Goal: Transaction & Acquisition: Purchase product/service

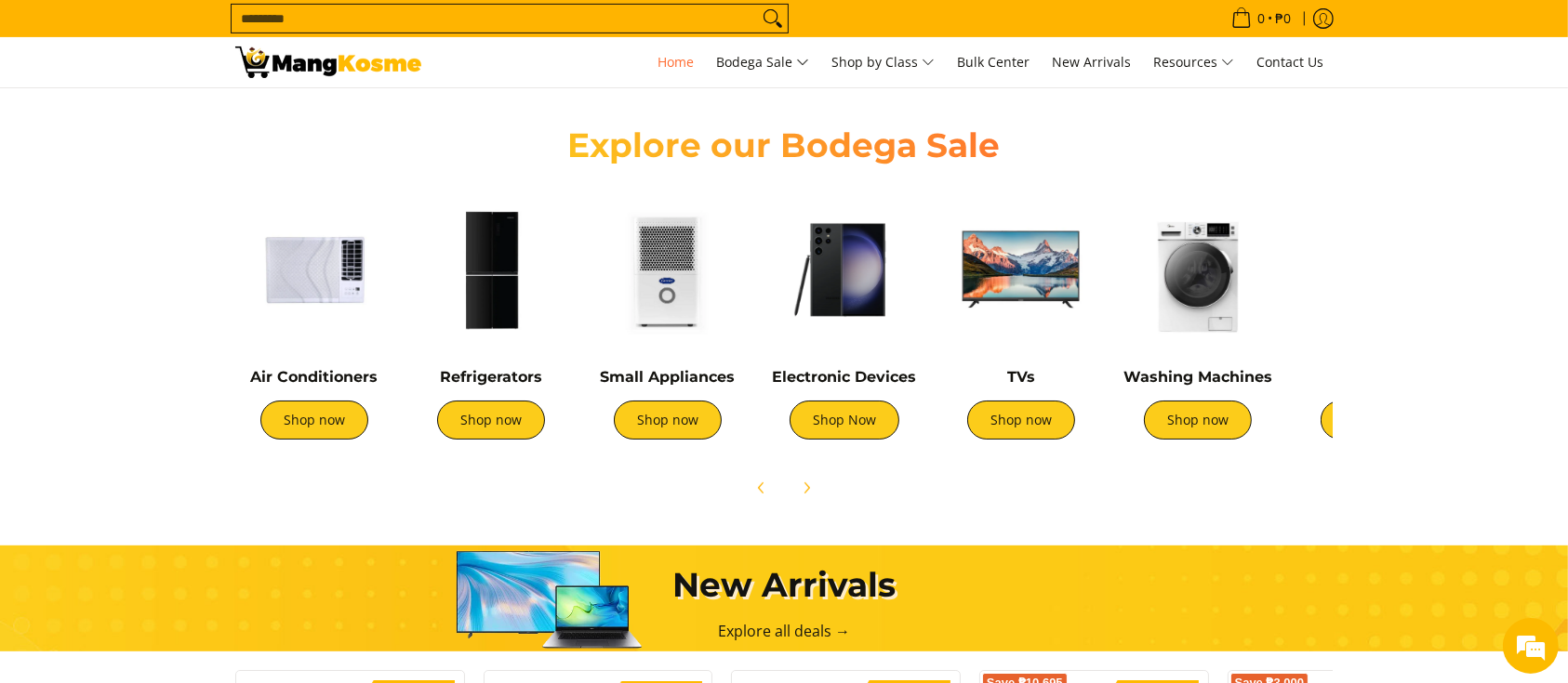
scroll to position [496, 0]
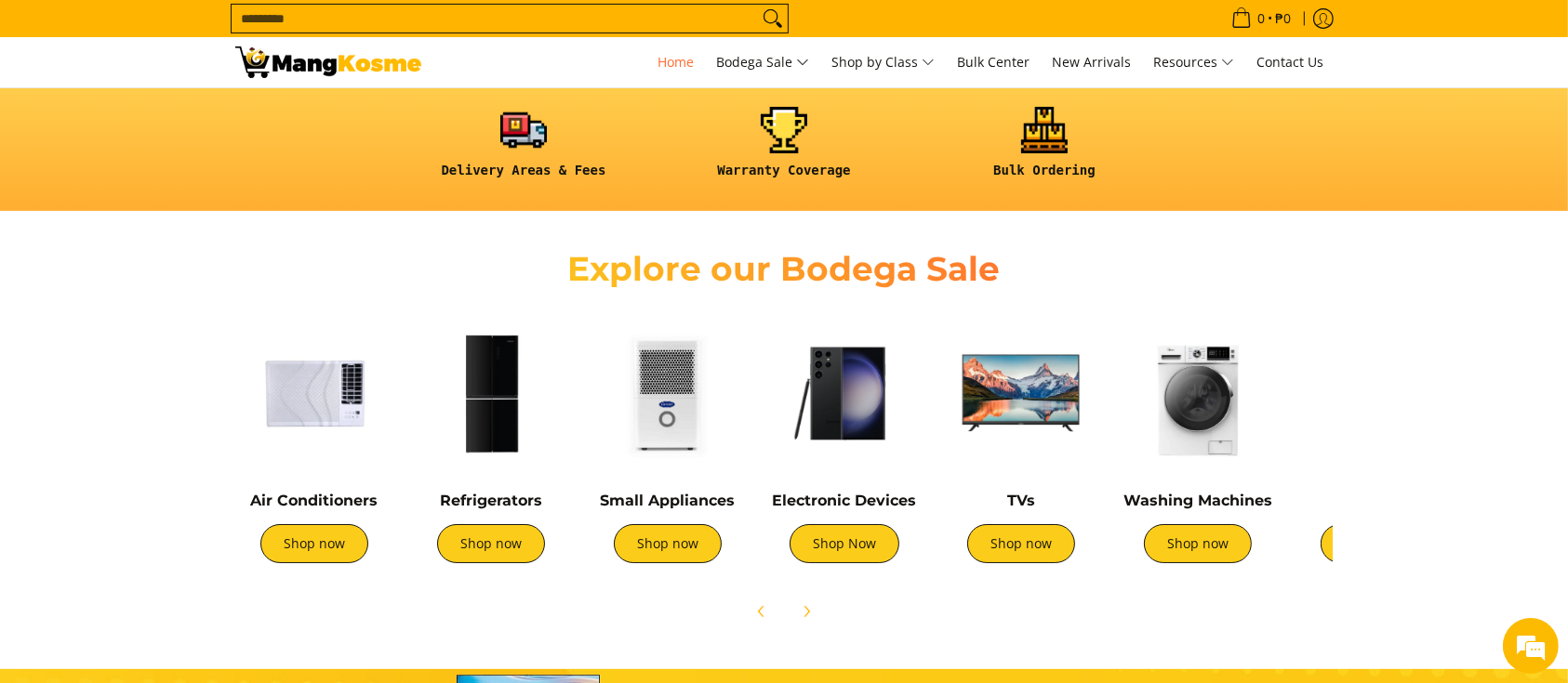
click at [1175, 424] on img at bounding box center [1197, 393] width 159 height 159
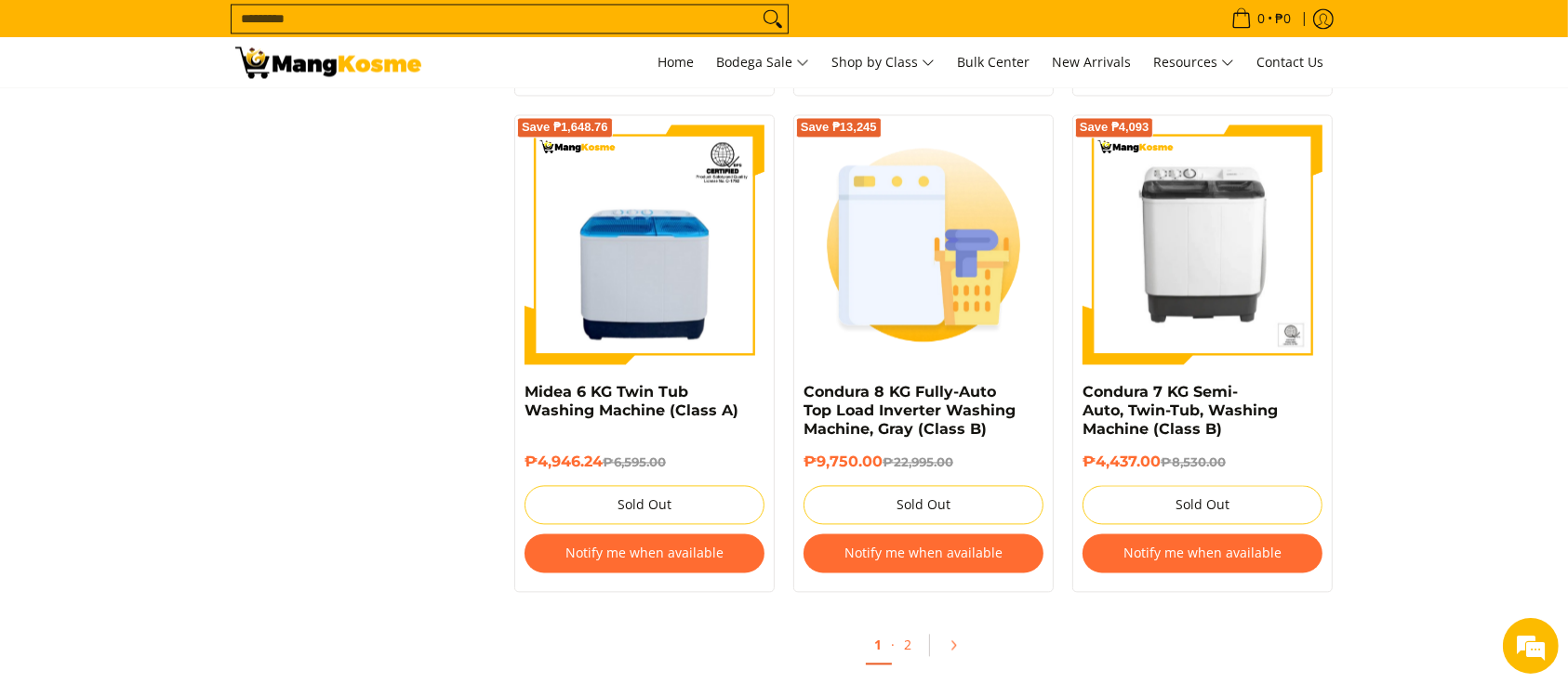
scroll to position [3720, 0]
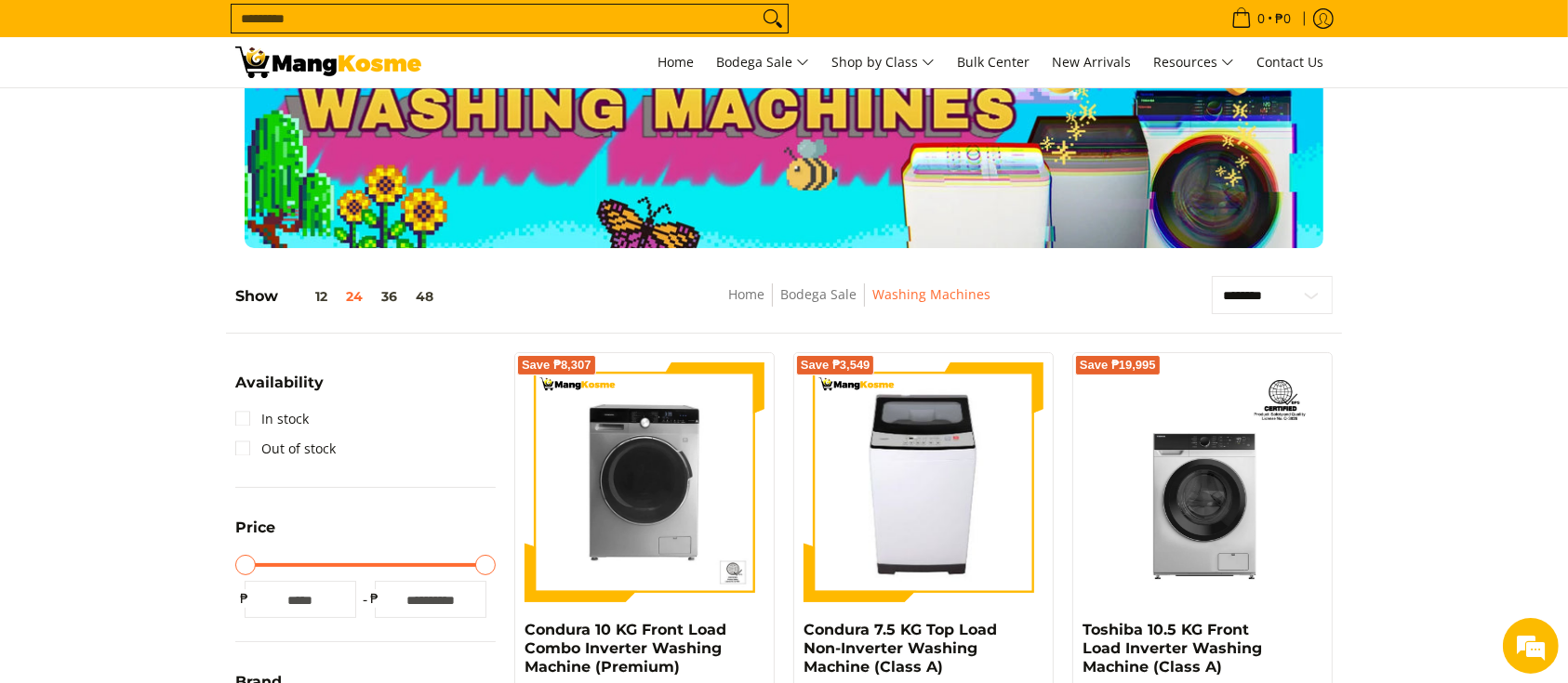
scroll to position [247, 0]
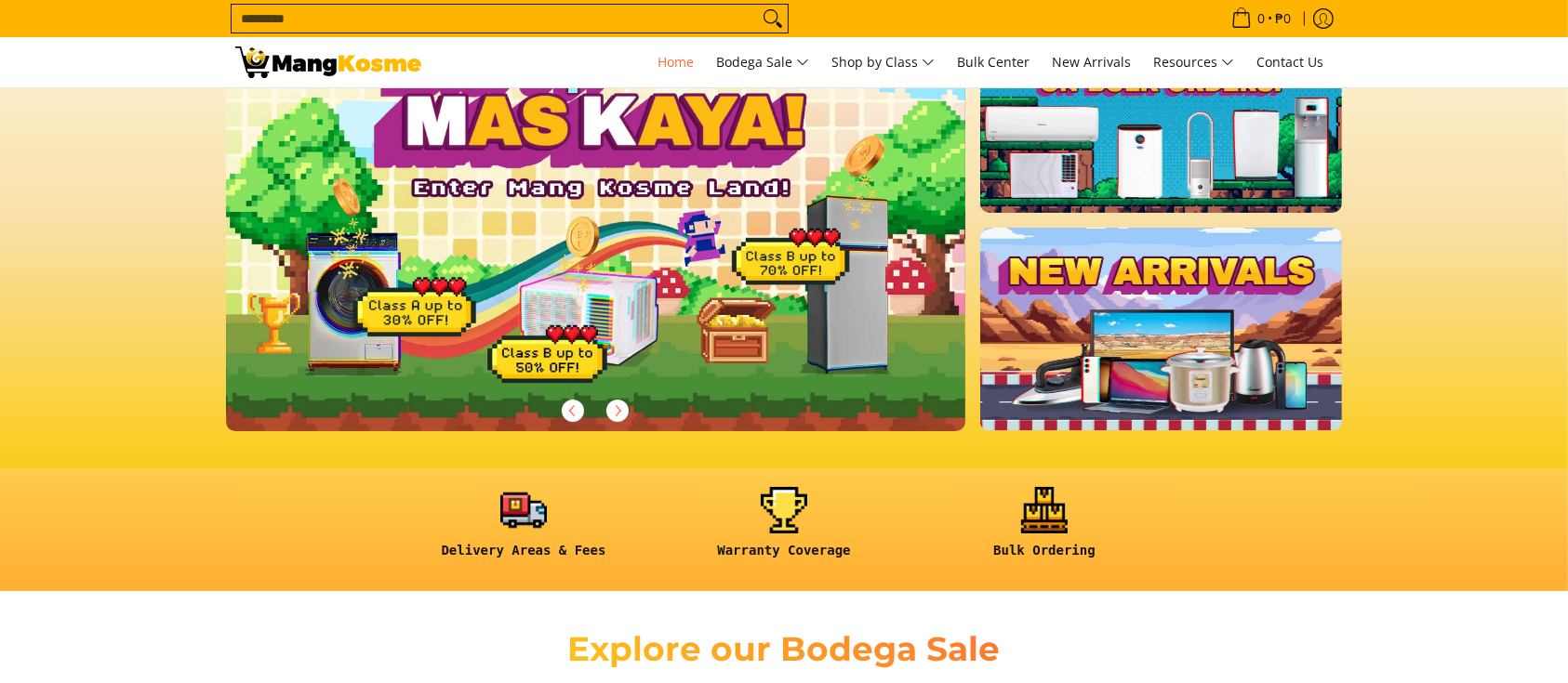
scroll to position [124, 0]
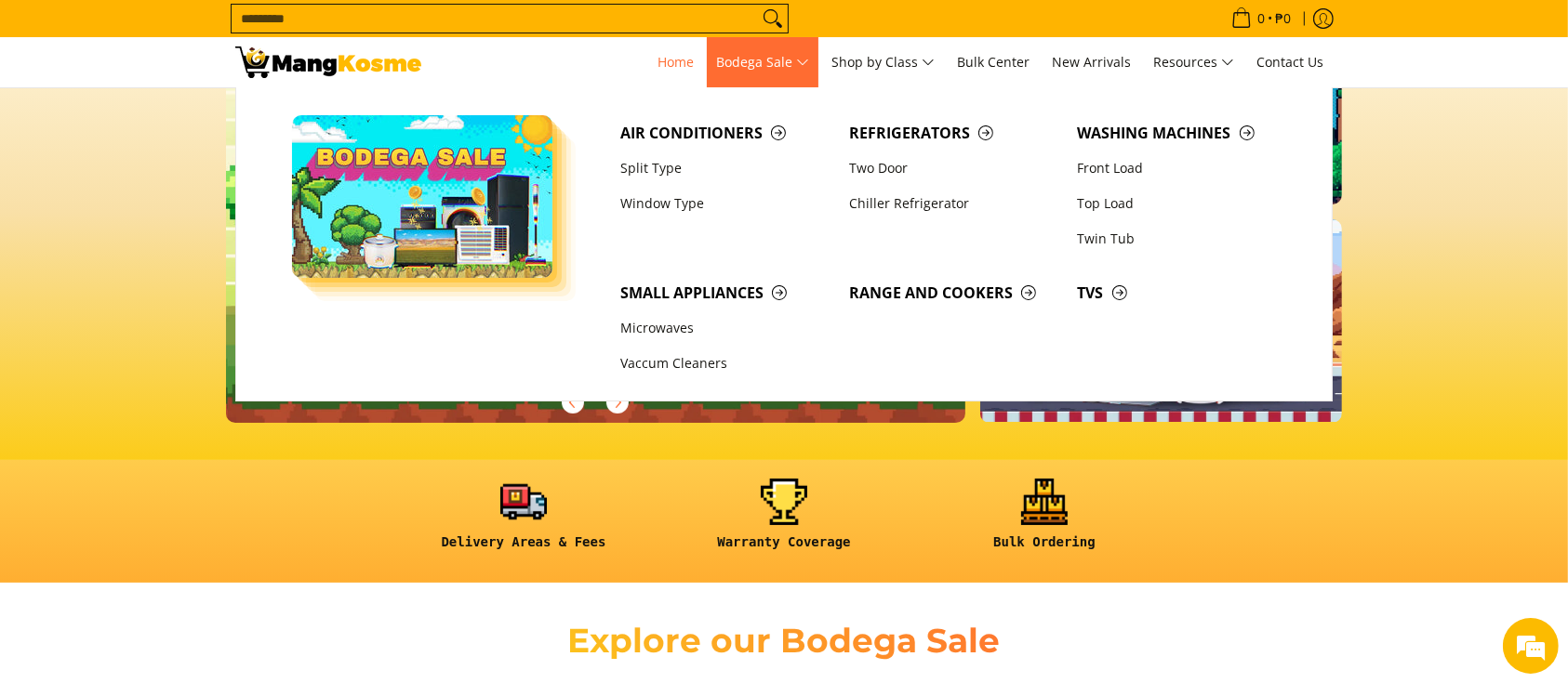
click at [759, 61] on span "Bodega Sale" at bounding box center [762, 62] width 93 height 23
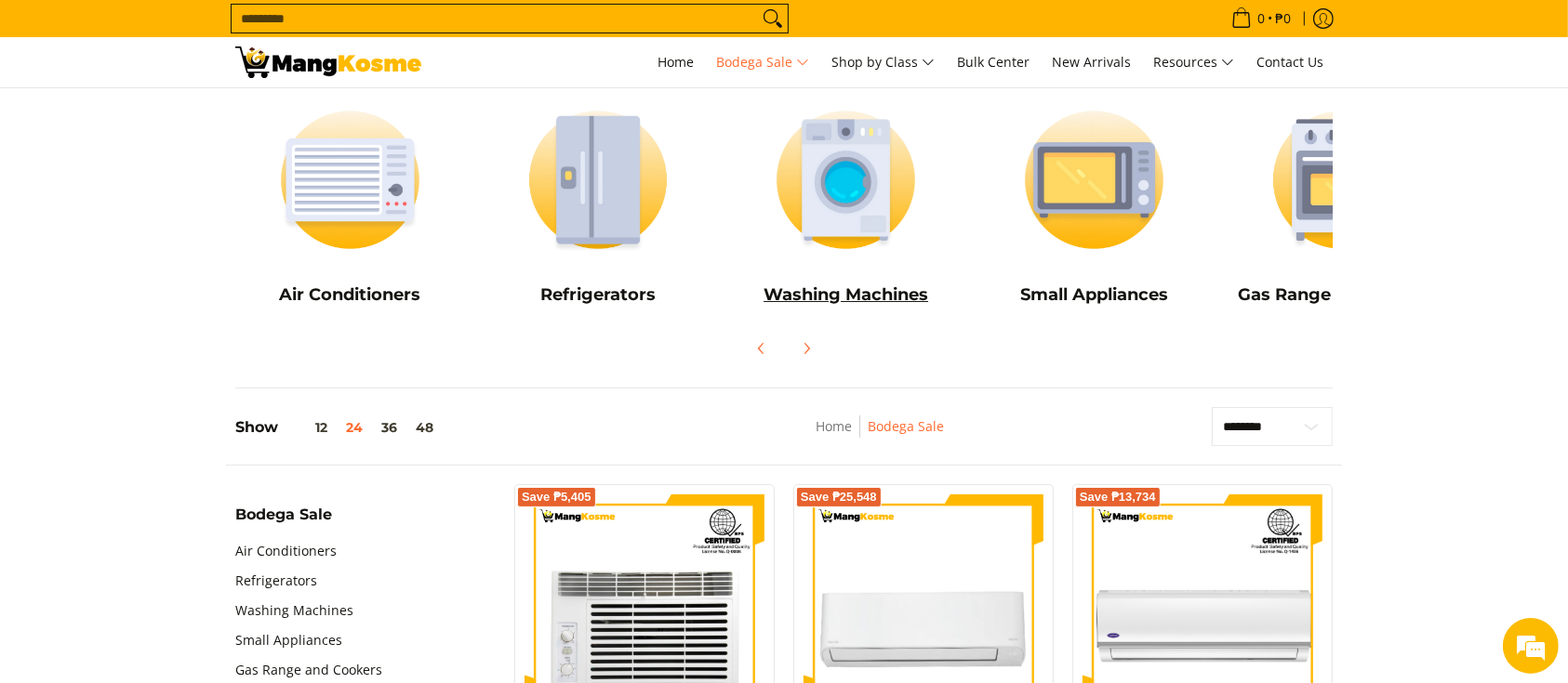
click at [873, 192] on img at bounding box center [845, 180] width 230 height 172
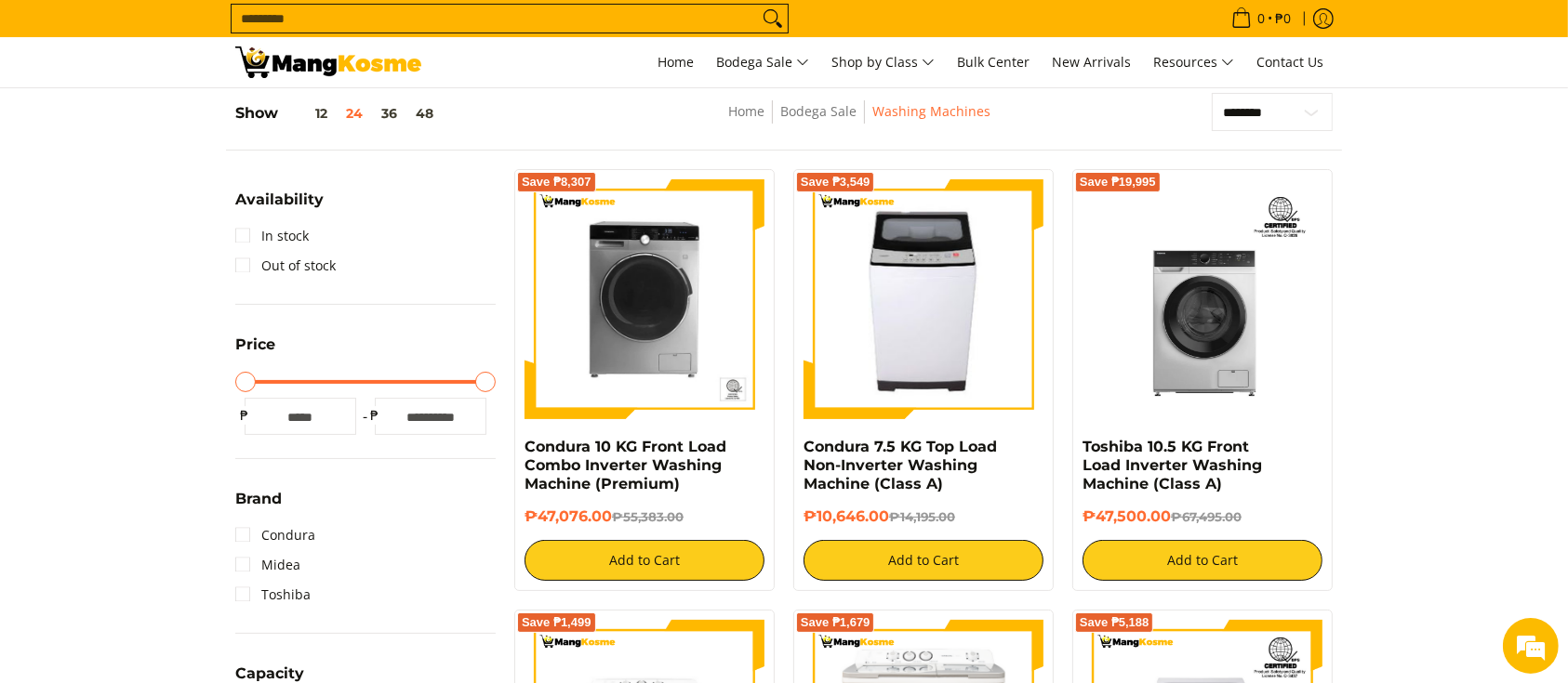
scroll to position [247, 0]
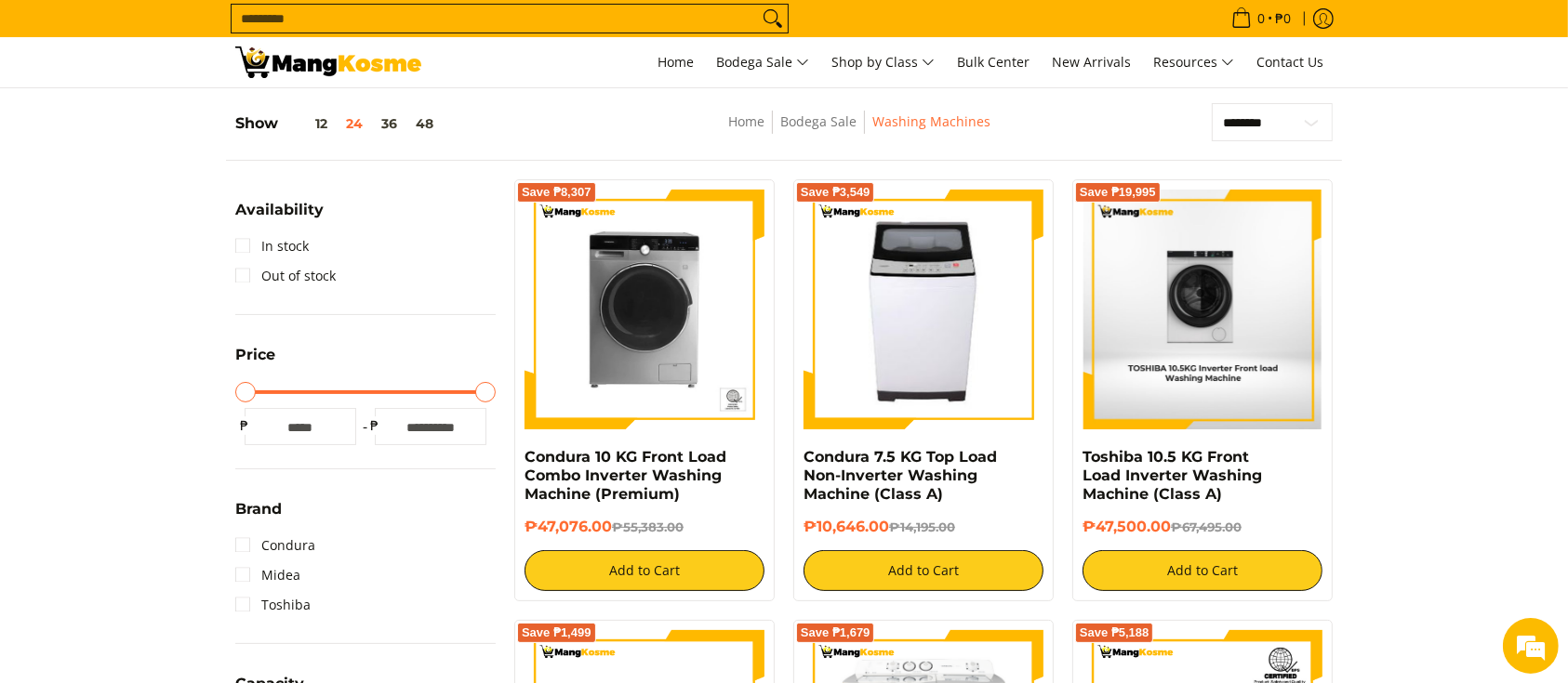
click at [1172, 365] on img at bounding box center [1203, 309] width 238 height 240
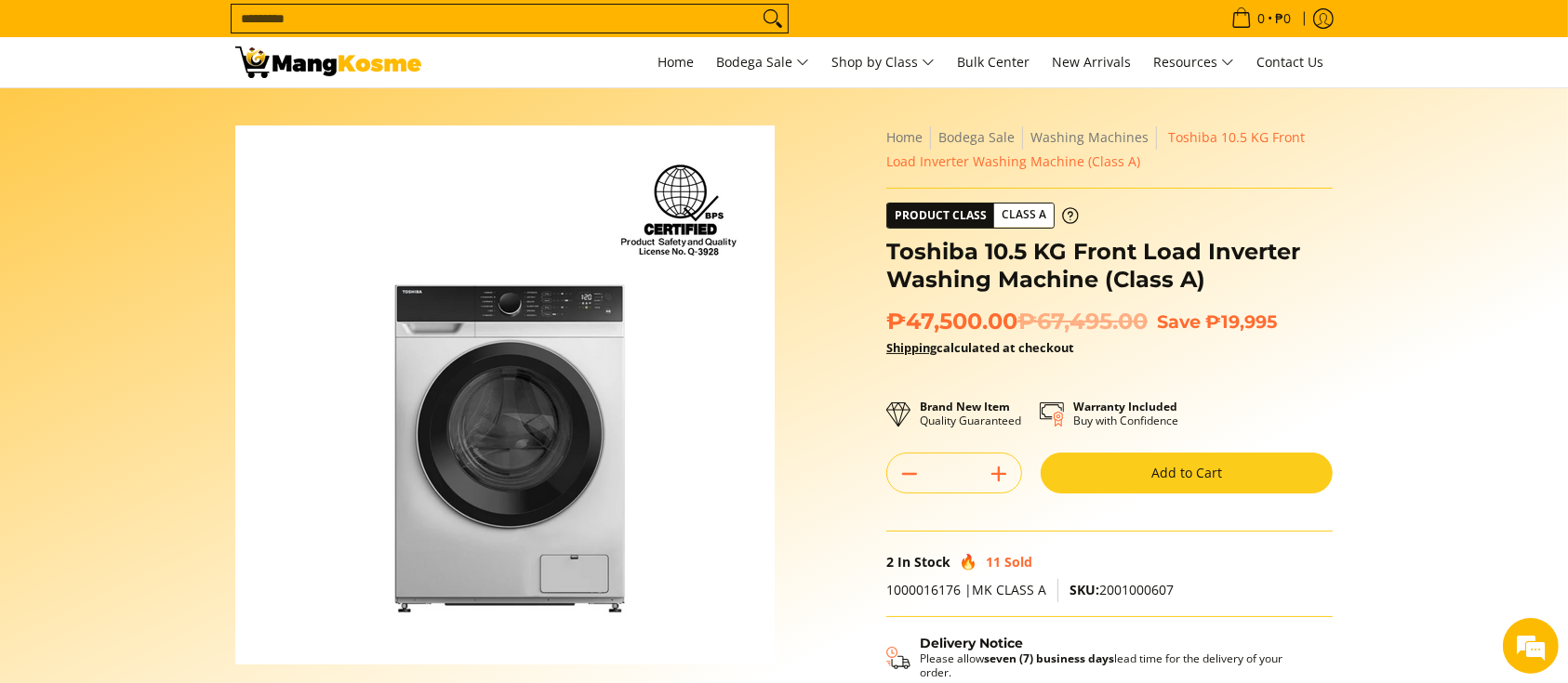
click at [1188, 474] on button "Add to Cart" at bounding box center [1187, 473] width 292 height 41
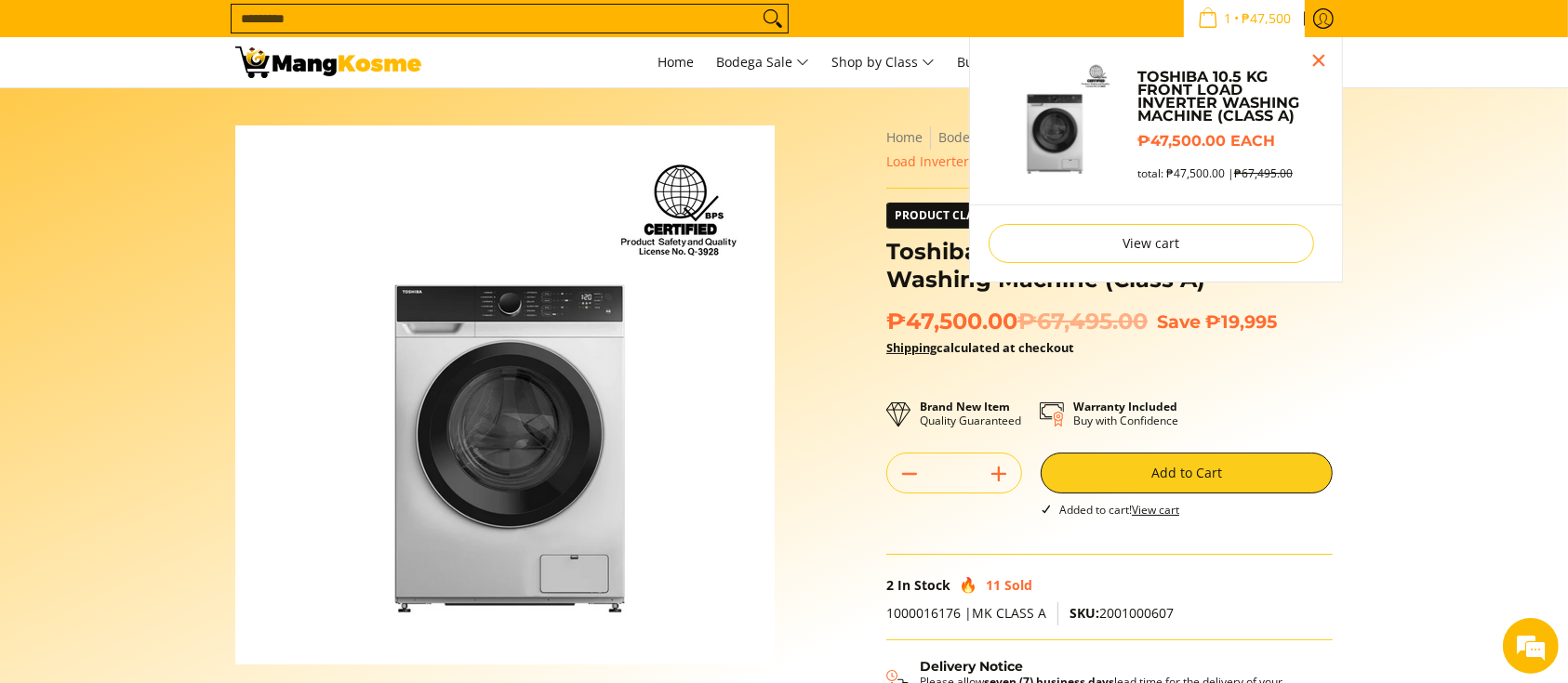
click at [1356, 457] on section "Skip to Main Content Enable zoom Disable zoom Enable zoom Disable zoom Enable z…" at bounding box center [784, 513] width 1568 height 849
click at [1373, 418] on section "Skip to Main Content Enable zoom Disable zoom Enable zoom Disable zoom Enable z…" at bounding box center [784, 513] width 1568 height 849
click at [1362, 356] on section "Skip to Main Content Enable zoom Disable zoom Enable zoom Disable zoom Enable z…" at bounding box center [784, 513] width 1568 height 849
click at [1323, 59] on button "Close pop up" at bounding box center [1318, 60] width 28 height 28
